Goal: Transaction & Acquisition: Register for event/course

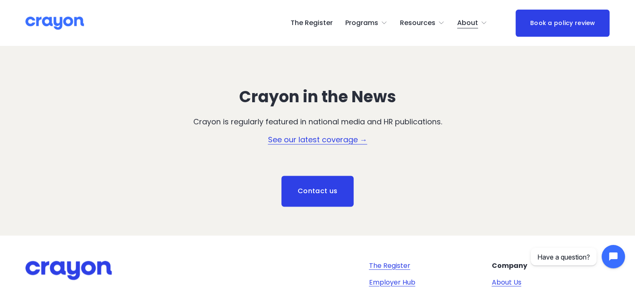
scroll to position [1182, 0]
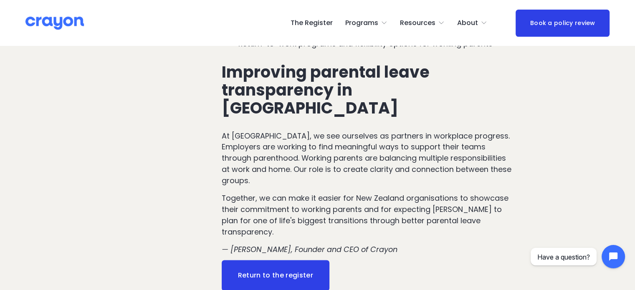
scroll to position [1335, 0]
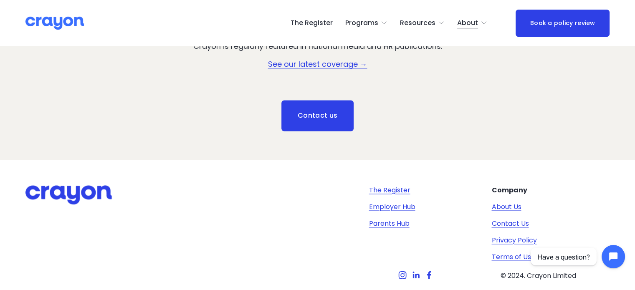
scroll to position [1182, 0]
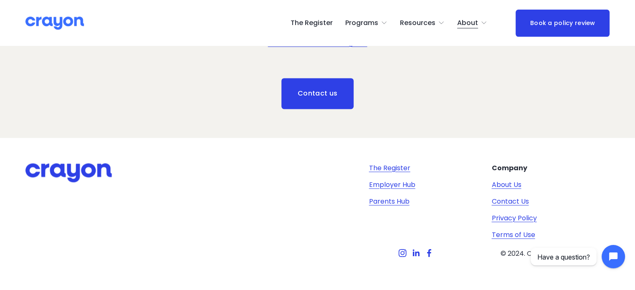
click at [505, 180] on link "About Us" at bounding box center [506, 185] width 30 height 10
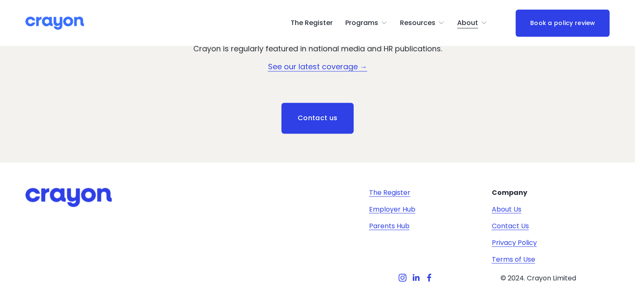
scroll to position [1182, 0]
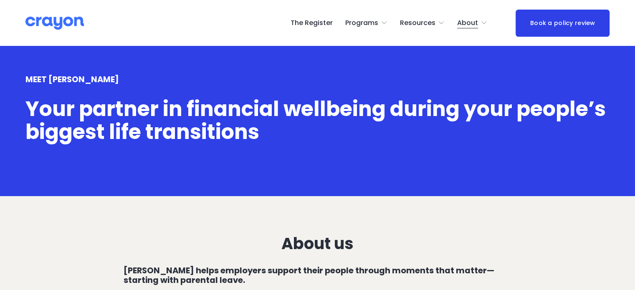
click at [310, 23] on link "The Register" at bounding box center [311, 22] width 42 height 13
click at [331, 21] on link "The Register" at bounding box center [311, 22] width 42 height 13
